Goal: Task Accomplishment & Management: Complete application form

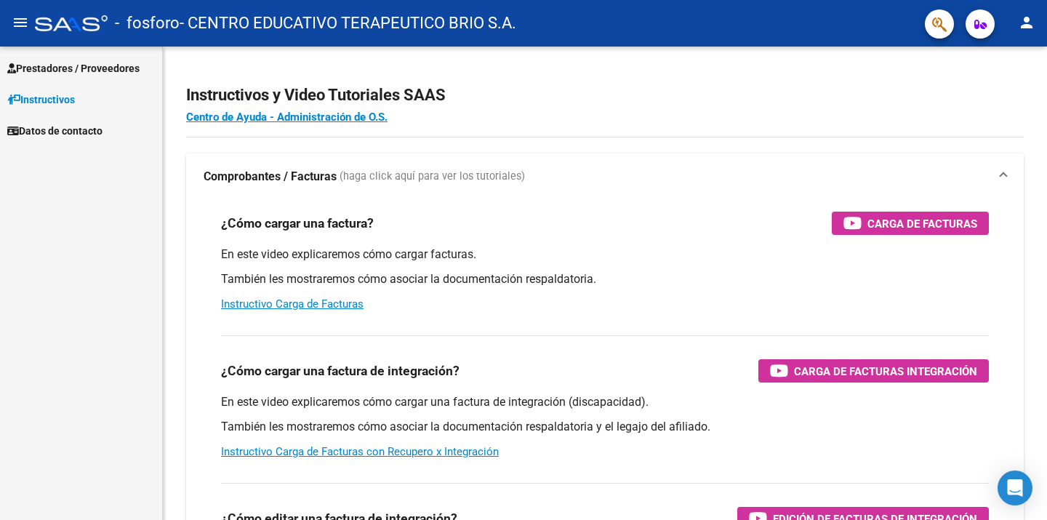
click at [54, 63] on span "Prestadores / Proveedores" at bounding box center [73, 68] width 132 height 16
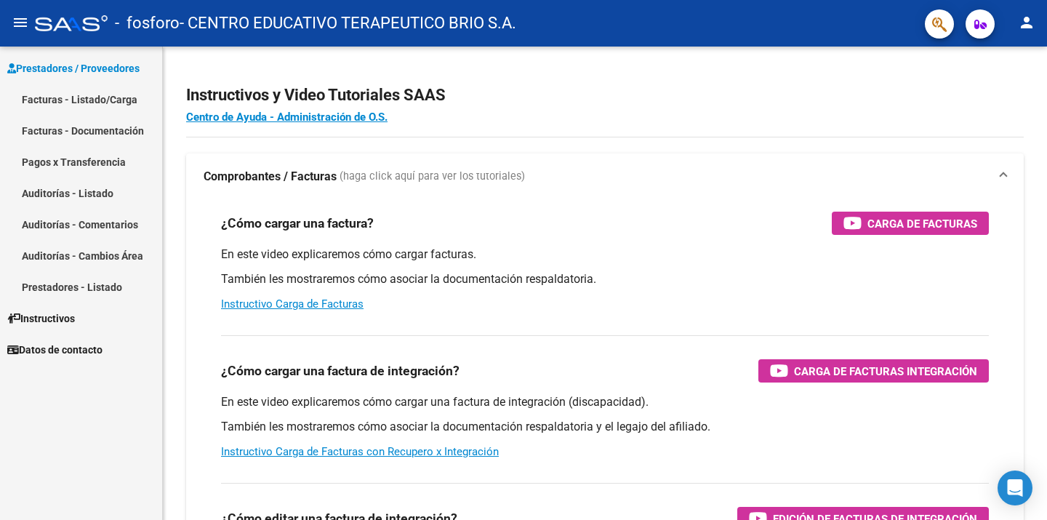
click at [52, 108] on link "Facturas - Listado/Carga" at bounding box center [81, 99] width 162 height 31
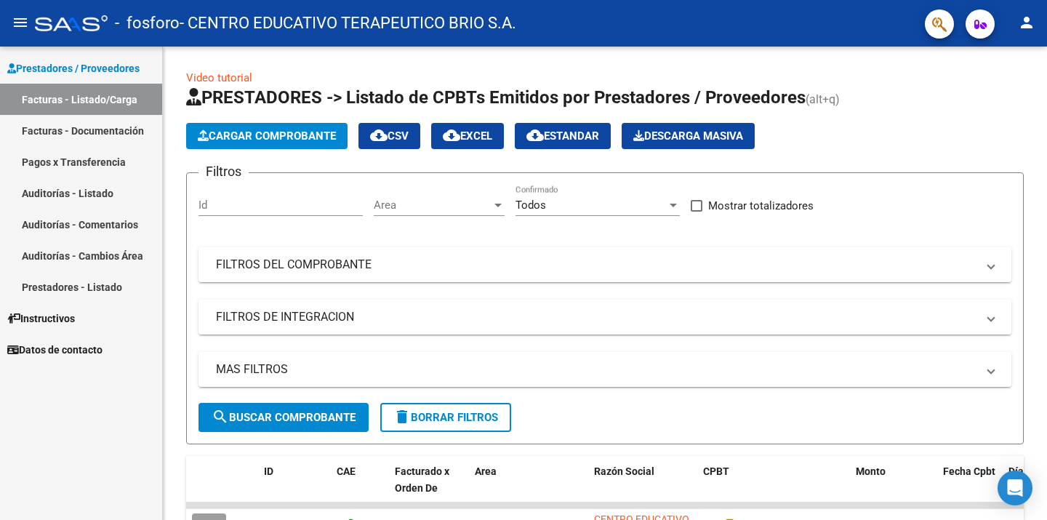
click at [270, 129] on span "Cargar Comprobante" at bounding box center [267, 135] width 138 height 13
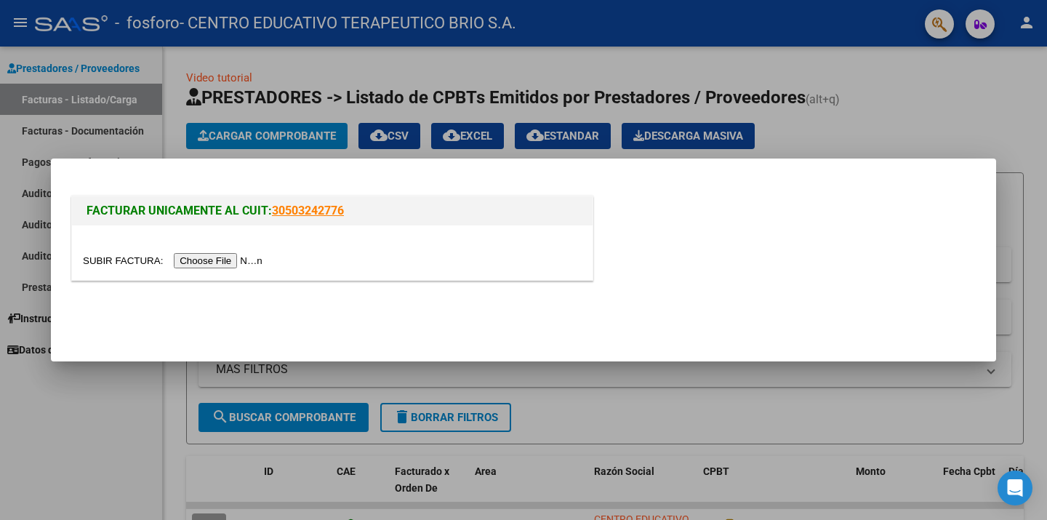
click at [224, 258] on input "file" at bounding box center [175, 260] width 184 height 15
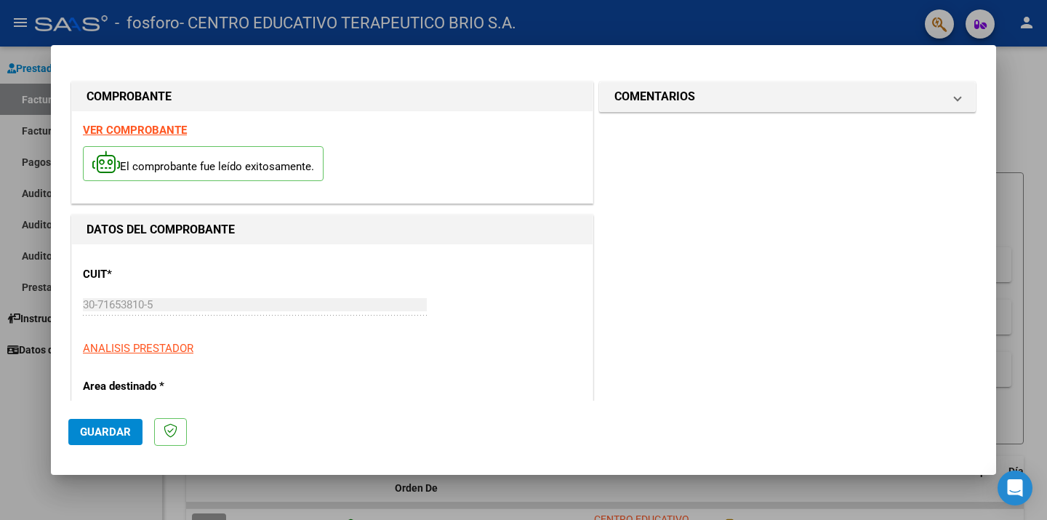
click at [571, 307] on div "CUIT * 30-71653810-5 Ingresar CUIT ANALISIS PRESTADOR" at bounding box center [332, 305] width 499 height 101
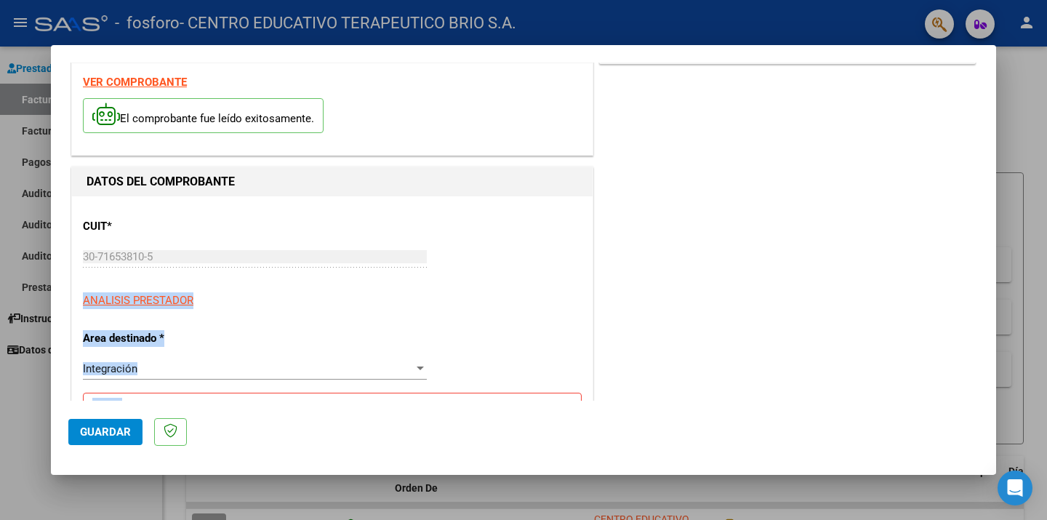
drag, startPoint x: 0, startPoint y: 0, endPoint x: 552, endPoint y: 387, distance: 674.2
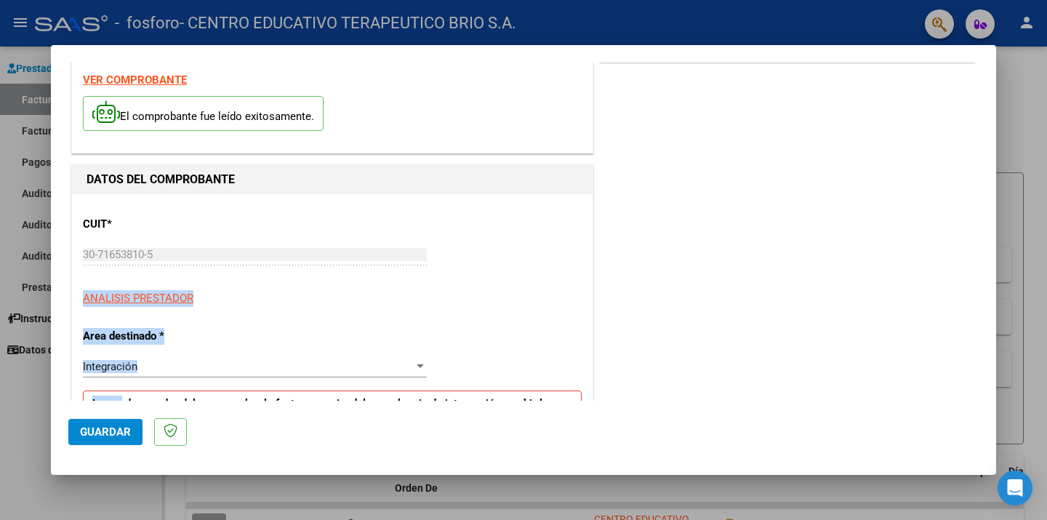
drag, startPoint x: 552, startPoint y: 387, endPoint x: 494, endPoint y: 448, distance: 83.8
click at [494, 448] on mat-dialog-container "COMPROBANTE VER COMPROBANTE El comprobante fue leído exitosamente. DATOS DEL CO…" at bounding box center [523, 260] width 945 height 430
drag, startPoint x: 494, startPoint y: 448, endPoint x: 992, endPoint y: 185, distance: 563.5
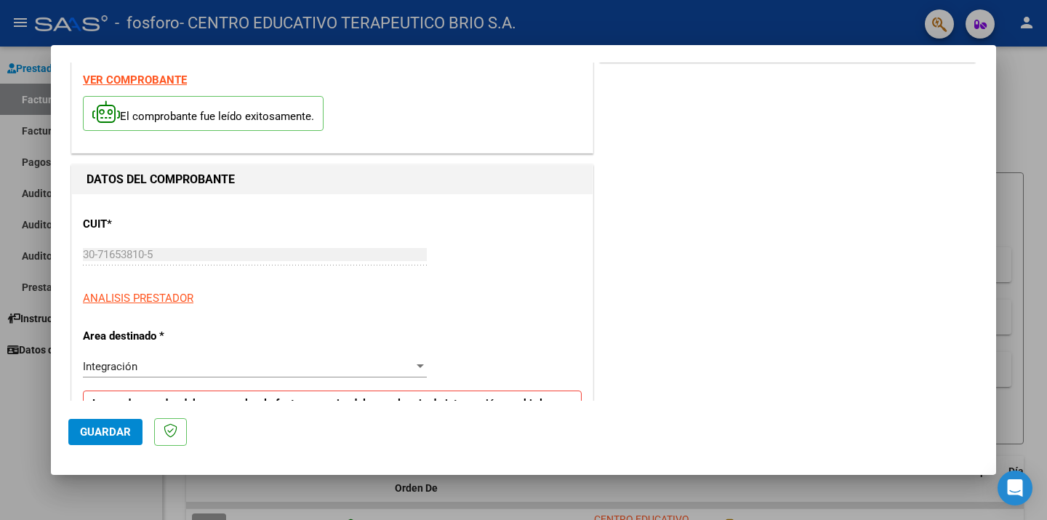
click at [992, 185] on mat-dialog-content "COMPROBANTE VER COMPROBANTE El comprobante fue leído exitosamente. DATOS DEL CO…" at bounding box center [523, 232] width 945 height 338
click at [992, 183] on mat-dialog-content "COMPROBANTE VER COMPROBANTE El comprobante fue leído exitosamente. DATOS DEL CO…" at bounding box center [523, 232] width 945 height 338
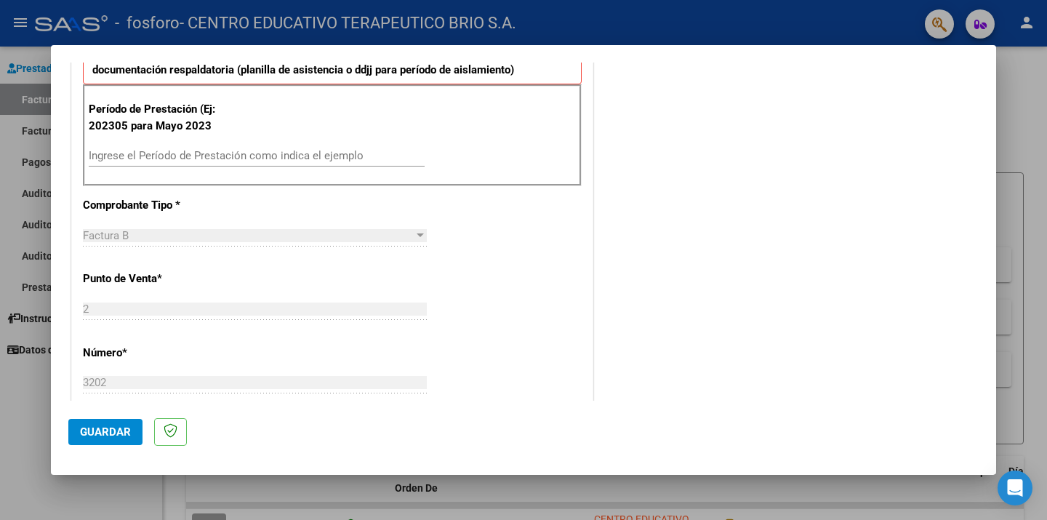
drag, startPoint x: 992, startPoint y: 183, endPoint x: 928, endPoint y: 452, distance: 276.5
click at [928, 452] on mat-dialog-container "COMPROBANTE VER COMPROBANTE El comprobante fue leído exitosamente. DATOS DEL CO…" at bounding box center [523, 260] width 945 height 430
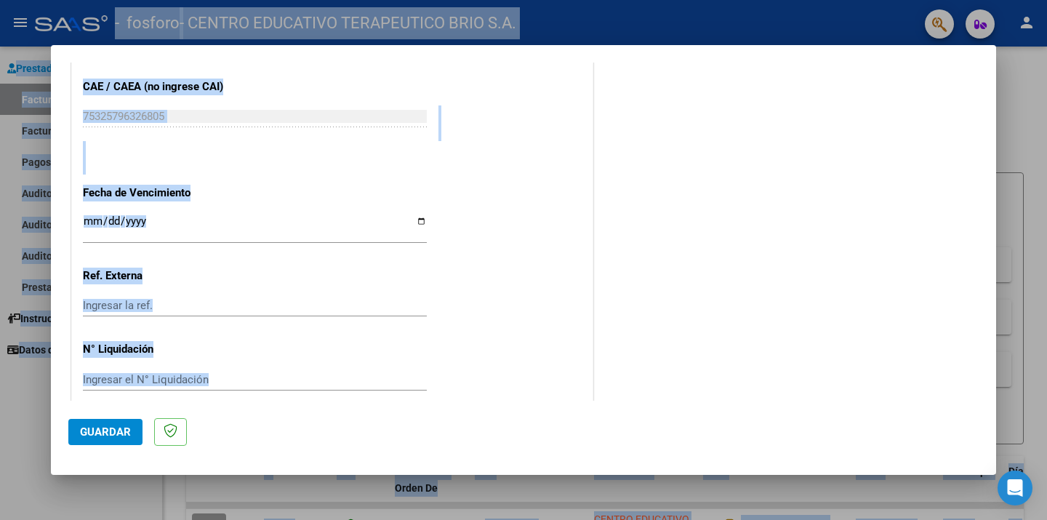
drag, startPoint x: 928, startPoint y: 452, endPoint x: 662, endPoint y: -79, distance: 594.0
click at [662, 0] on html "menu - fosforo - CENTRO EDUCATIVO TERAPEUTICO BRIO S.A. person Prestadores / Pr…" at bounding box center [523, 260] width 1047 height 520
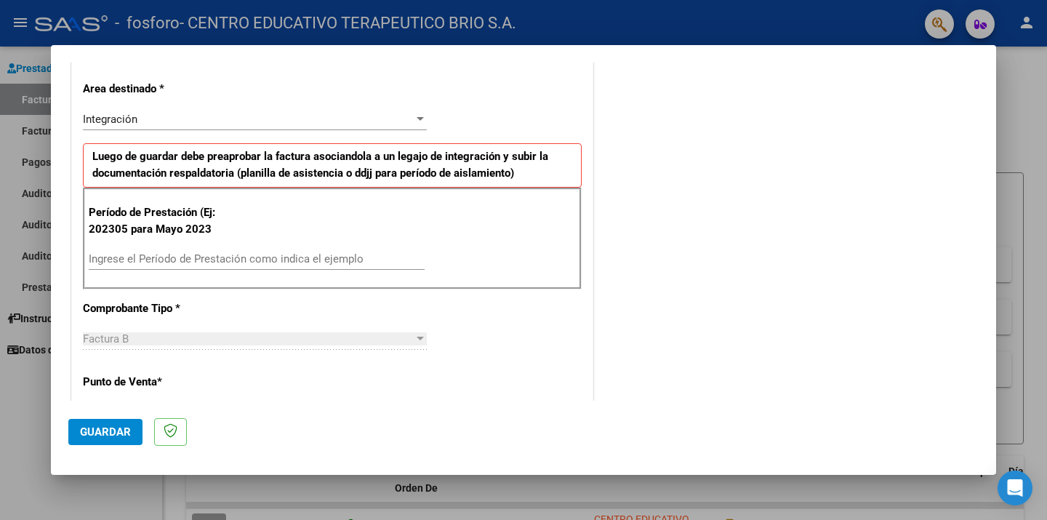
scroll to position [302, 0]
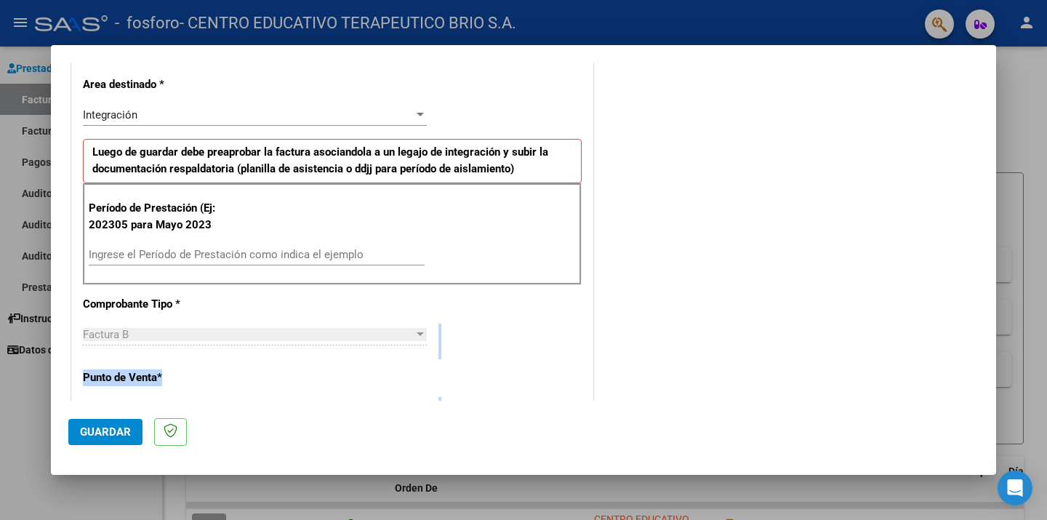
drag, startPoint x: 662, startPoint y: -79, endPoint x: 391, endPoint y: 328, distance: 488.1
click at [391, 328] on div "CUIT * 30-71653810-5 Ingresar CUIT ANALISIS PRESTADOR Area destinado * Integrac…" at bounding box center [332, 476] width 520 height 1066
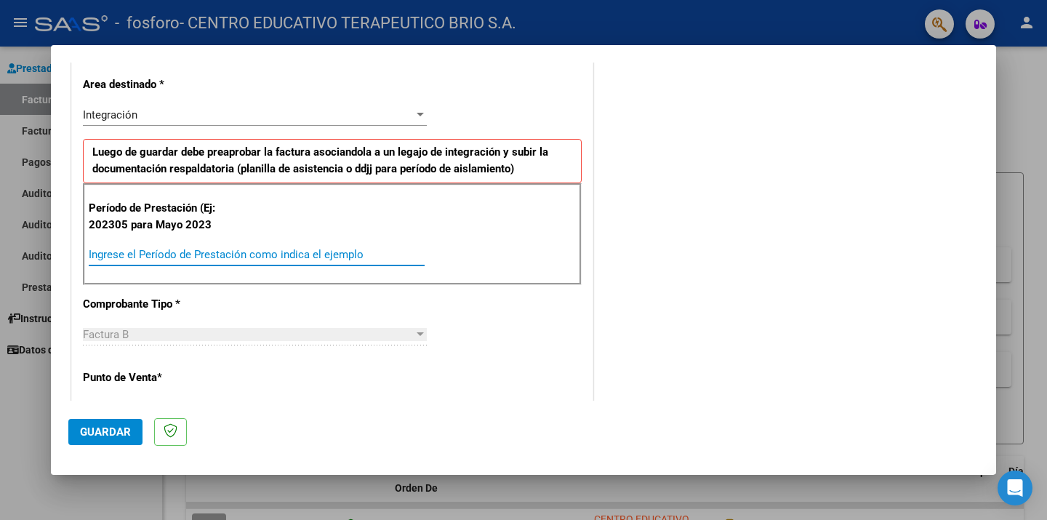
click at [297, 260] on input "Ingrese el Período de Prestación como indica el ejemplo" at bounding box center [257, 254] width 336 height 13
type input "202507"
click at [92, 434] on span "Guardar" at bounding box center [105, 431] width 51 height 13
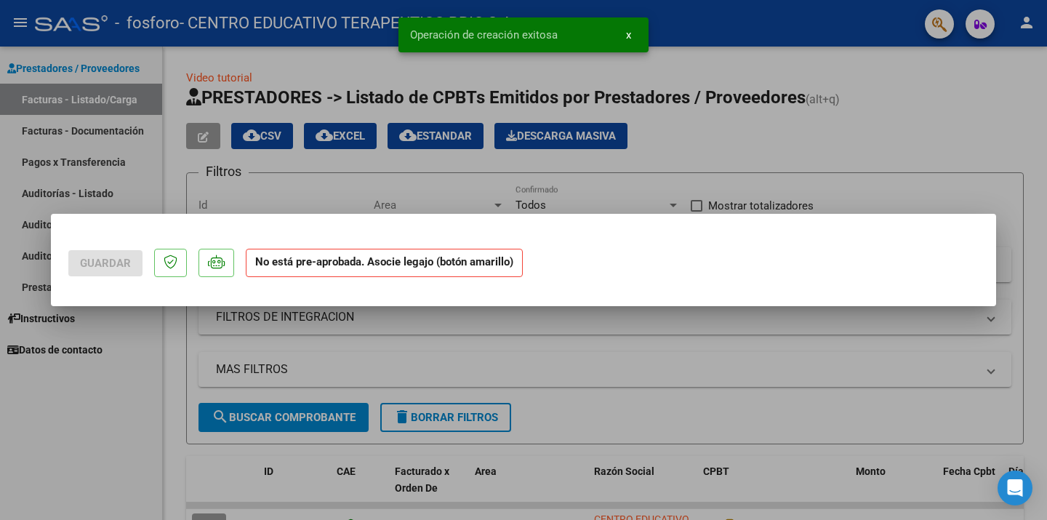
scroll to position [0, 0]
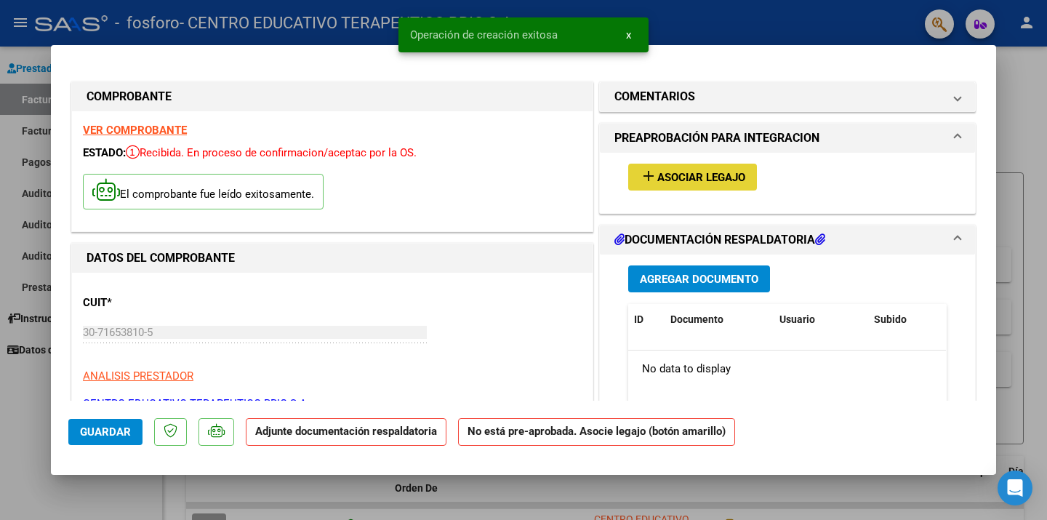
click at [718, 178] on span "Asociar Legajo" at bounding box center [701, 177] width 88 height 13
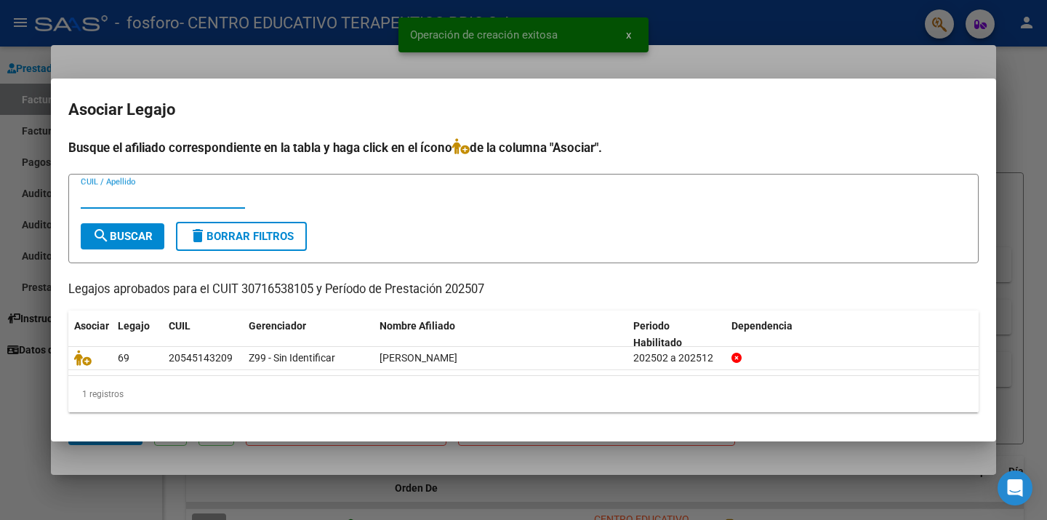
click at [85, 360] on icon at bounding box center [82, 358] width 17 height 16
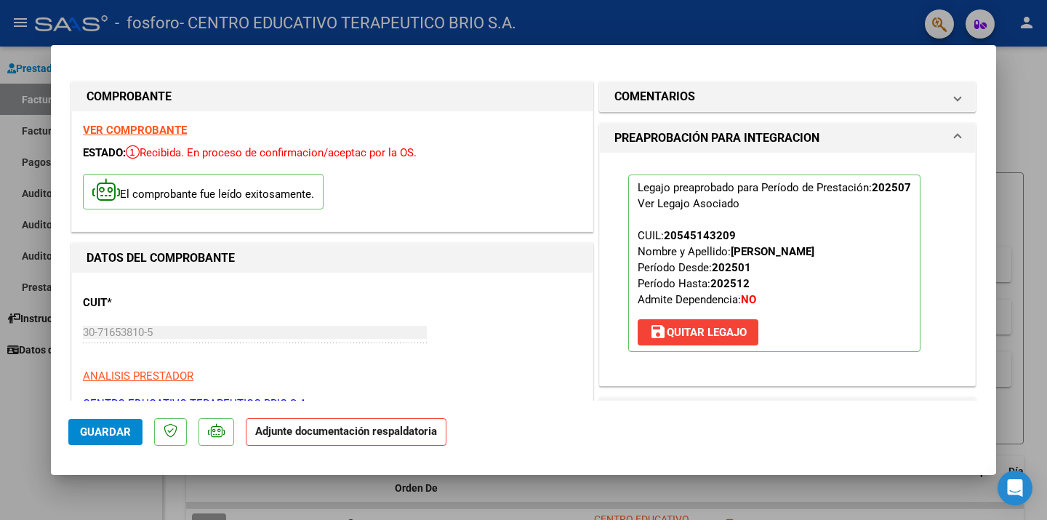
click at [954, 142] on span at bounding box center [957, 137] width 6 height 17
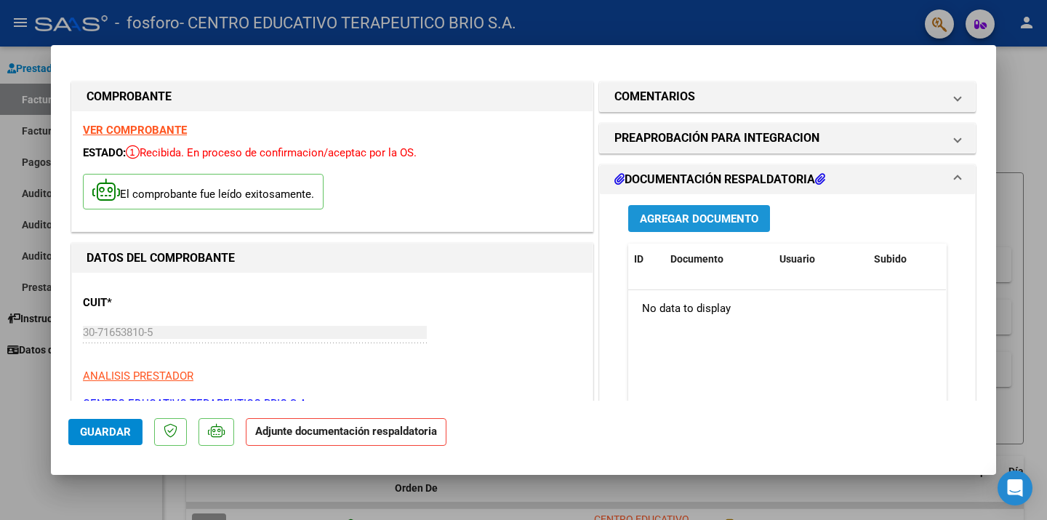
click at [754, 216] on span "Agregar Documento" at bounding box center [699, 218] width 118 height 13
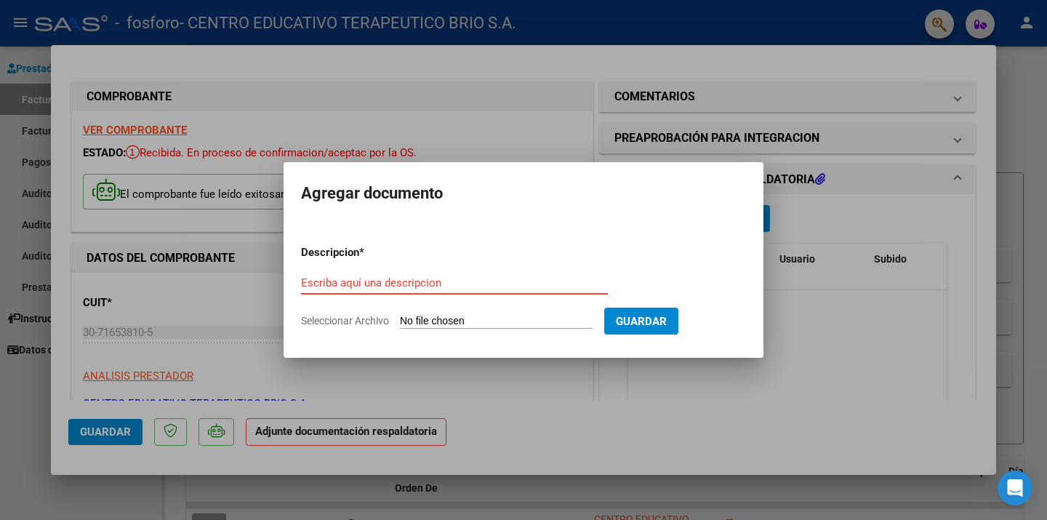
click at [410, 284] on input "Escriba aquí una descripcion" at bounding box center [454, 282] width 307 height 13
type input "[PERSON_NAME][DATE]"
click at [483, 318] on input "Seleccionar Archivo" at bounding box center [496, 322] width 193 height 14
type input "C:\fakepath\[DATE] [PERSON_NAME].pdf"
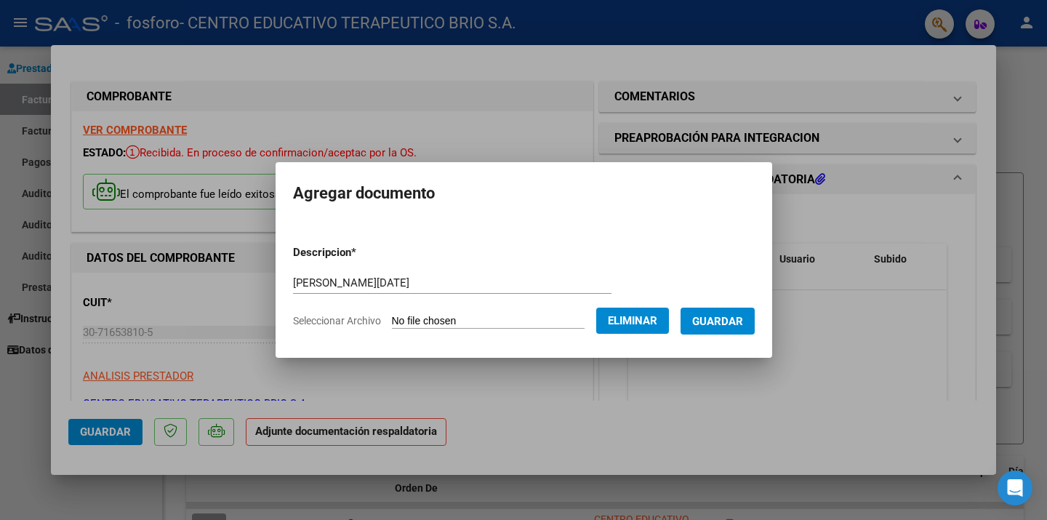
click at [768, 319] on mat-dialog-content "Descripcion * [PERSON_NAME][DATE] Escriba aquí una descripcion Seleccionar Arch…" at bounding box center [524, 281] width 497 height 118
click at [743, 315] on span "Guardar" at bounding box center [717, 321] width 51 height 13
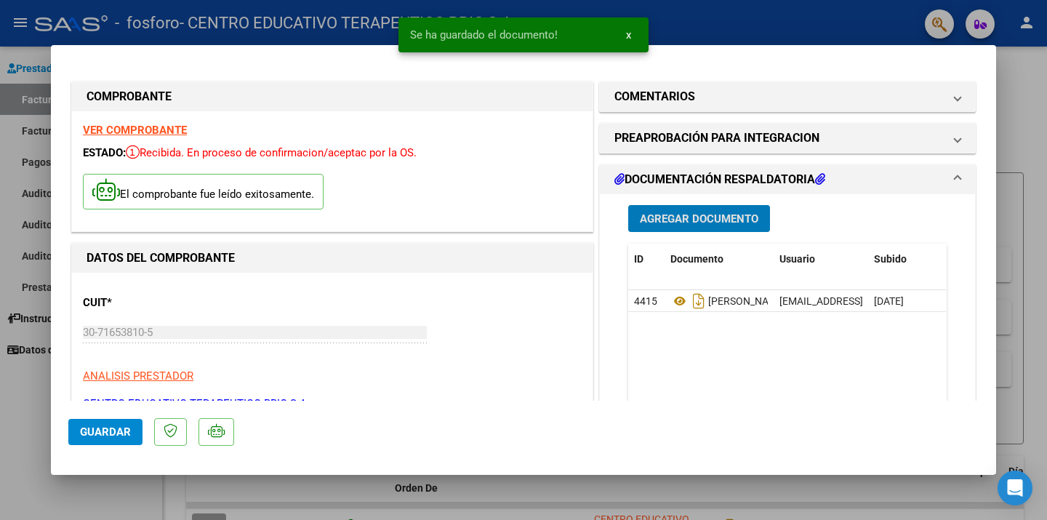
click at [92, 433] on span "Guardar" at bounding box center [105, 431] width 51 height 13
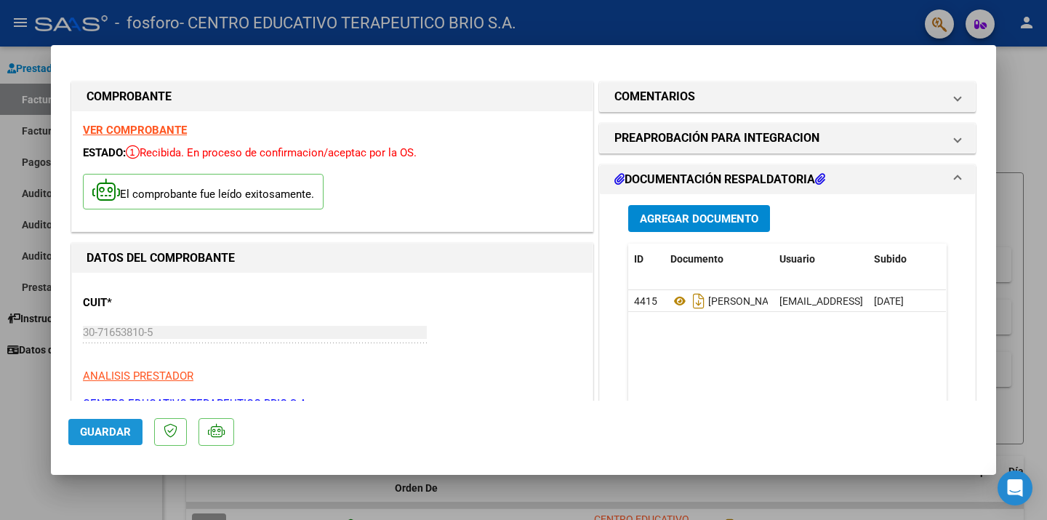
click at [108, 436] on span "Guardar" at bounding box center [105, 431] width 51 height 13
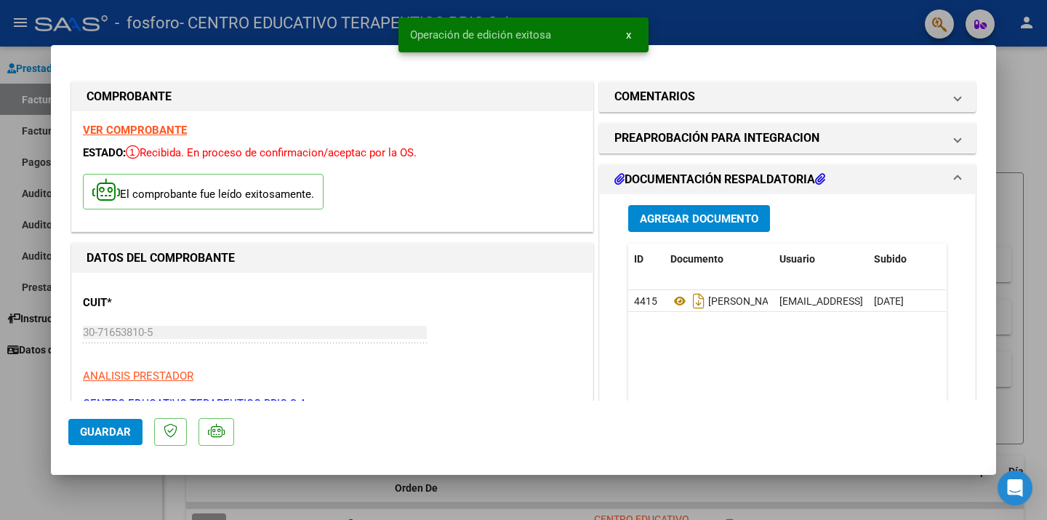
click at [21, 385] on div at bounding box center [523, 260] width 1047 height 520
type input "$ 0,00"
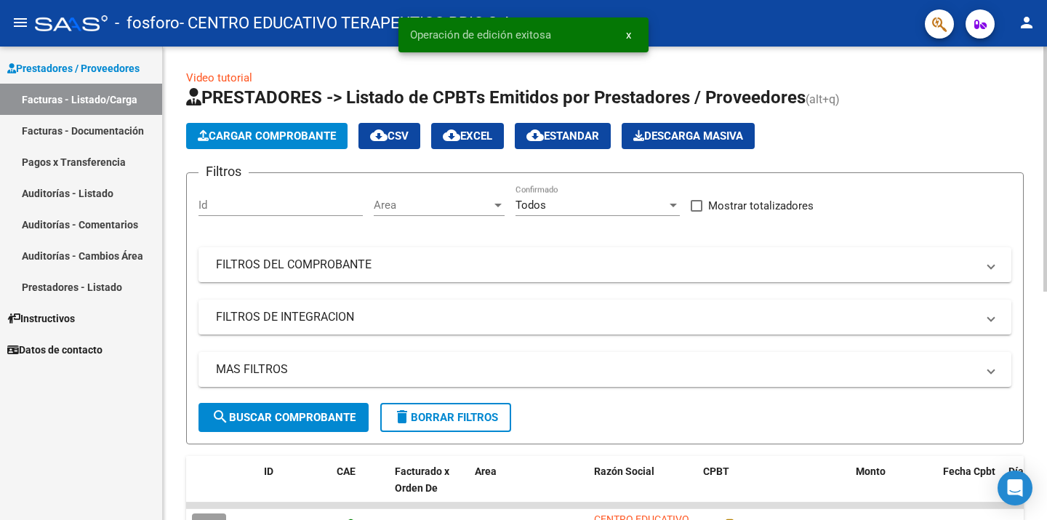
click at [998, 173] on form "Filtros Id Area Area Todos Confirmado Mostrar totalizadores FILTROS DEL COMPROB…" at bounding box center [604, 308] width 837 height 272
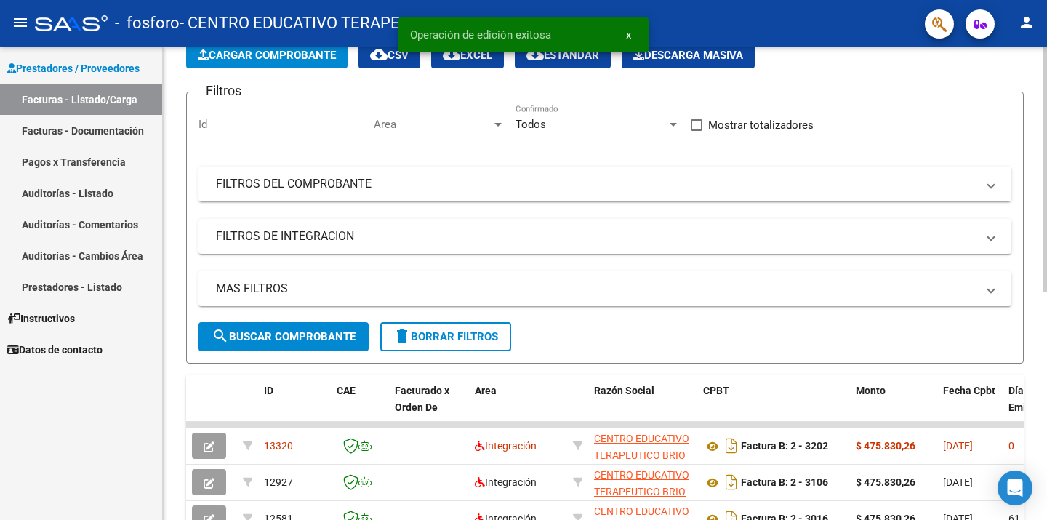
scroll to position [145, 0]
